Goal: Task Accomplishment & Management: Use online tool/utility

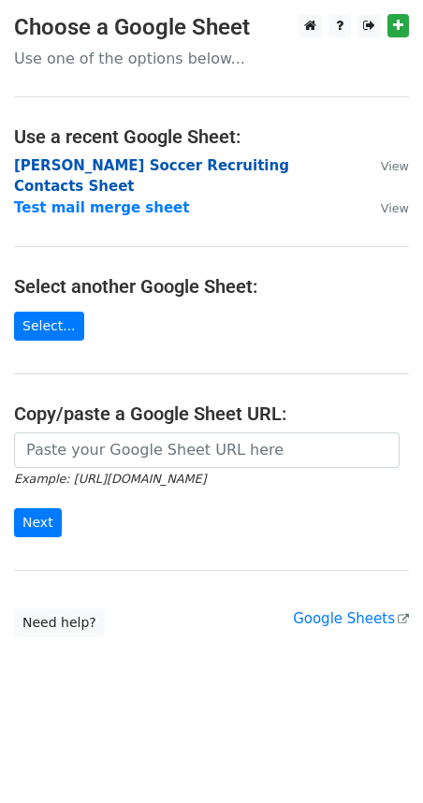
click at [246, 167] on strong "Josie Soccer Recruiting Contacts Sheet" at bounding box center [151, 176] width 275 height 38
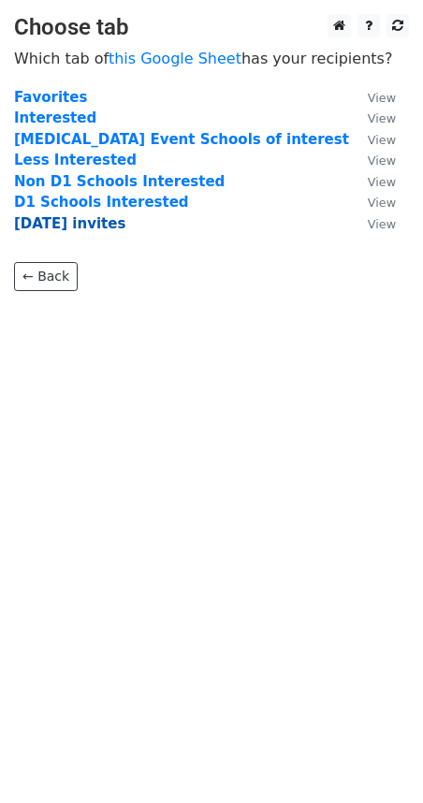
click at [94, 226] on strong "Labor day invites" at bounding box center [69, 223] width 111 height 17
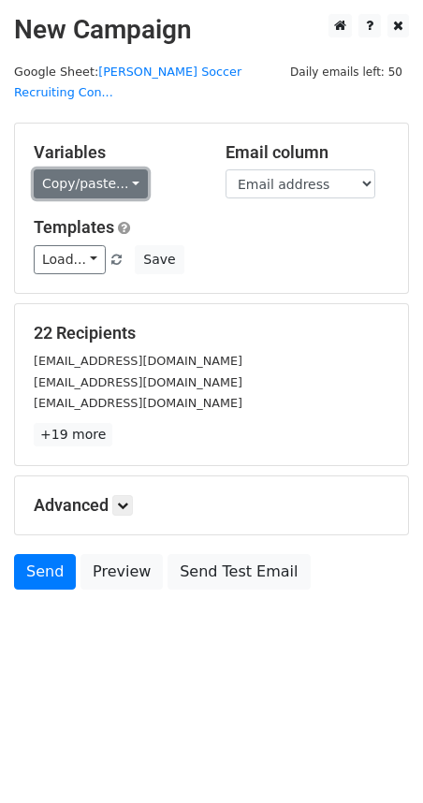
click at [119, 169] on link "Copy/paste..." at bounding box center [91, 183] width 114 height 29
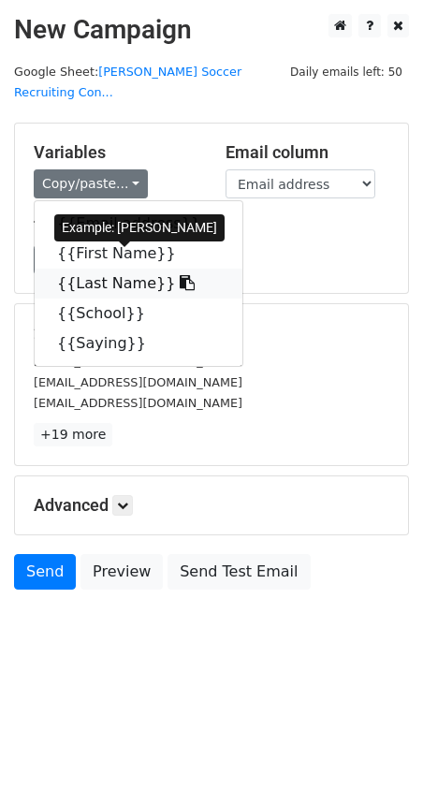
click at [180, 275] on icon at bounding box center [187, 282] width 15 height 15
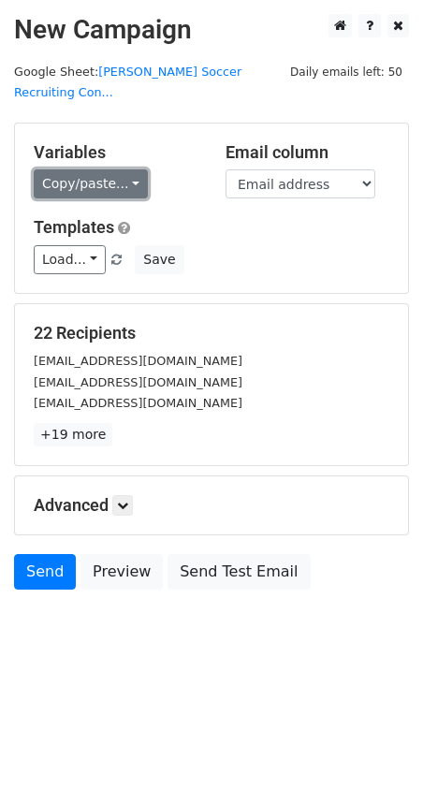
click at [99, 169] on link "Copy/paste..." at bounding box center [91, 183] width 114 height 29
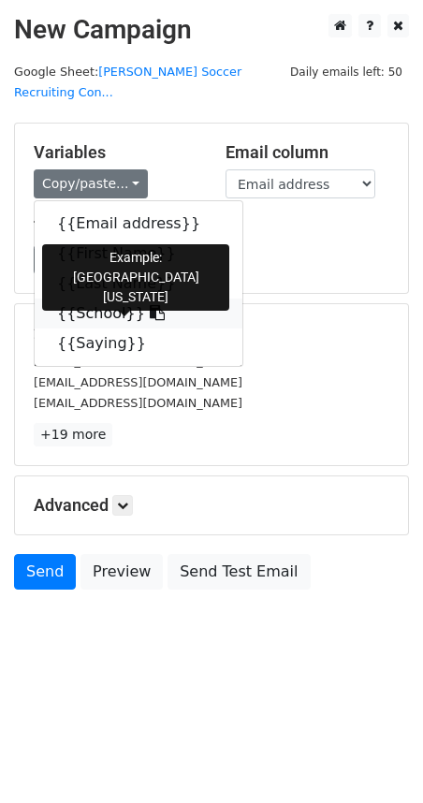
click at [150, 305] on icon at bounding box center [157, 312] width 15 height 15
